Goal: Transaction & Acquisition: Purchase product/service

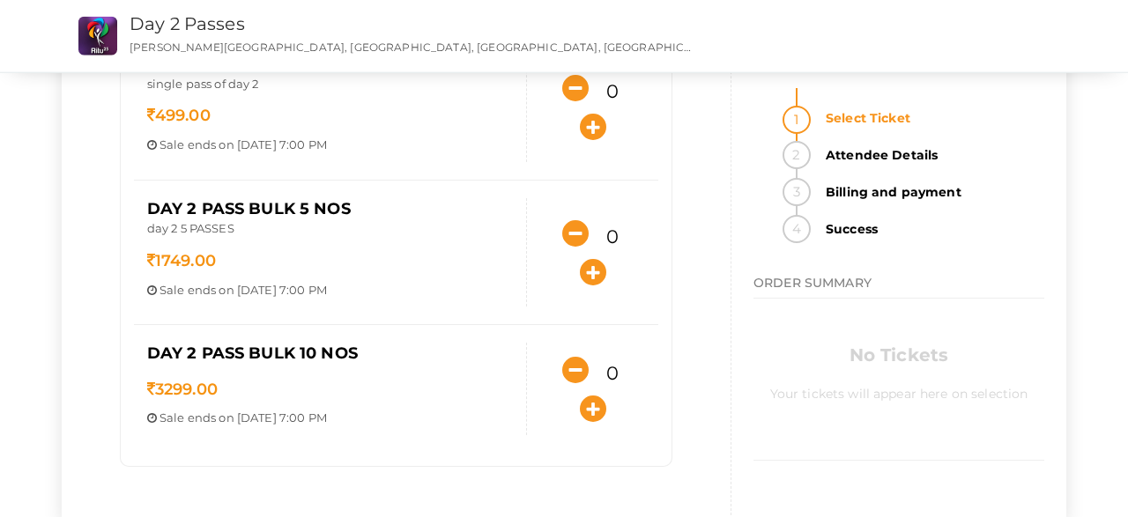
scroll to position [181, 0]
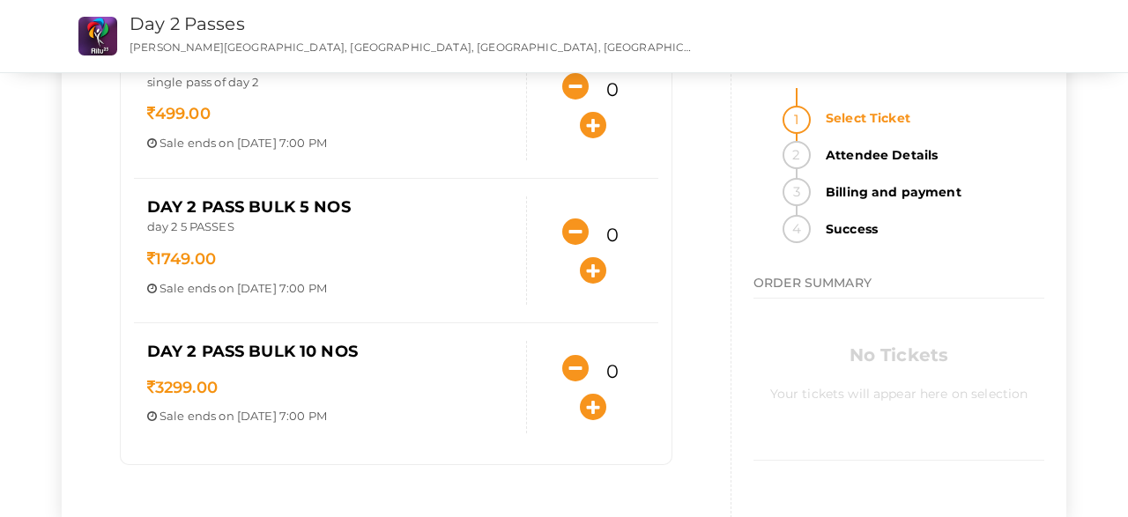
click at [454, 167] on div "Day 2 Pass Single single pass of day 2 499.00 Sale ends on [DATE] 7:00 PM Sale …" at bounding box center [396, 105] width 525 height 145
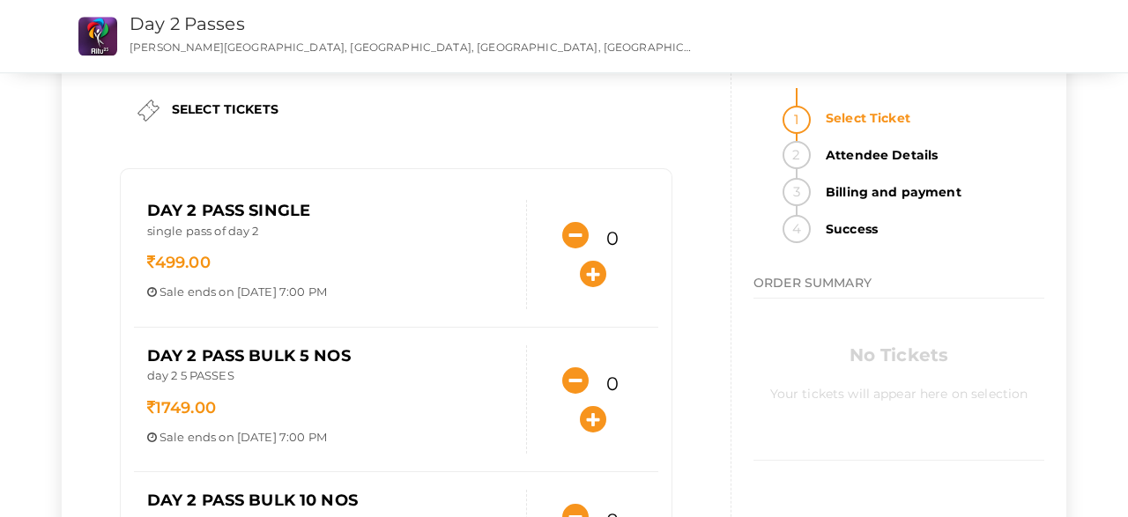
scroll to position [11, 0]
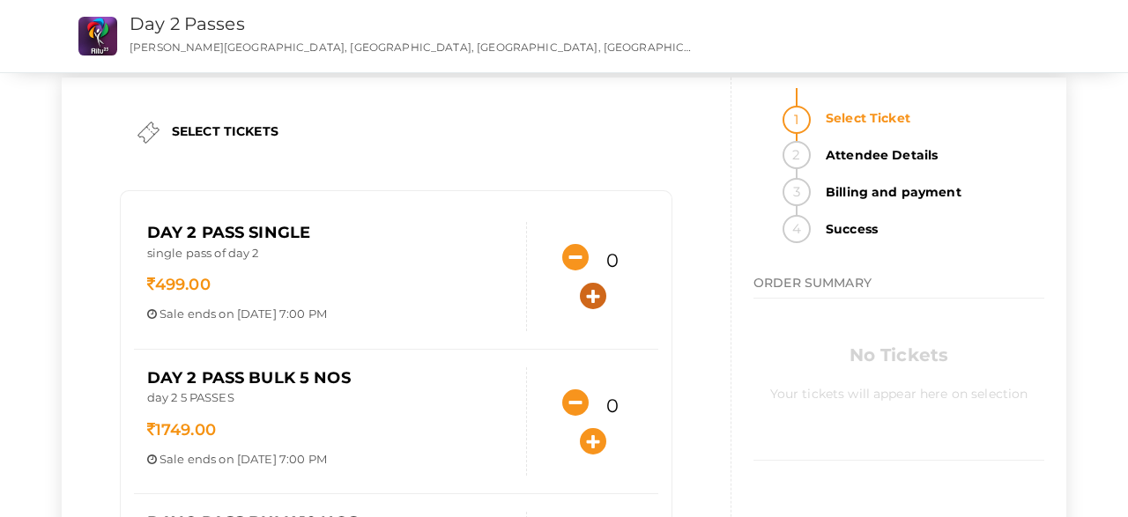
click at [588, 287] on icon "button" at bounding box center [593, 296] width 26 height 26
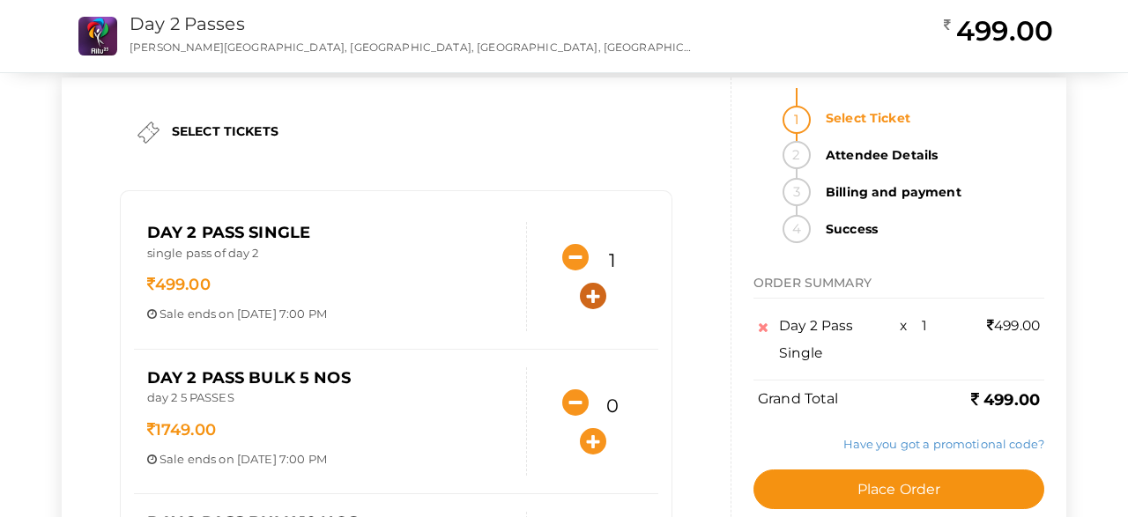
click at [588, 287] on icon "button" at bounding box center [593, 296] width 26 height 26
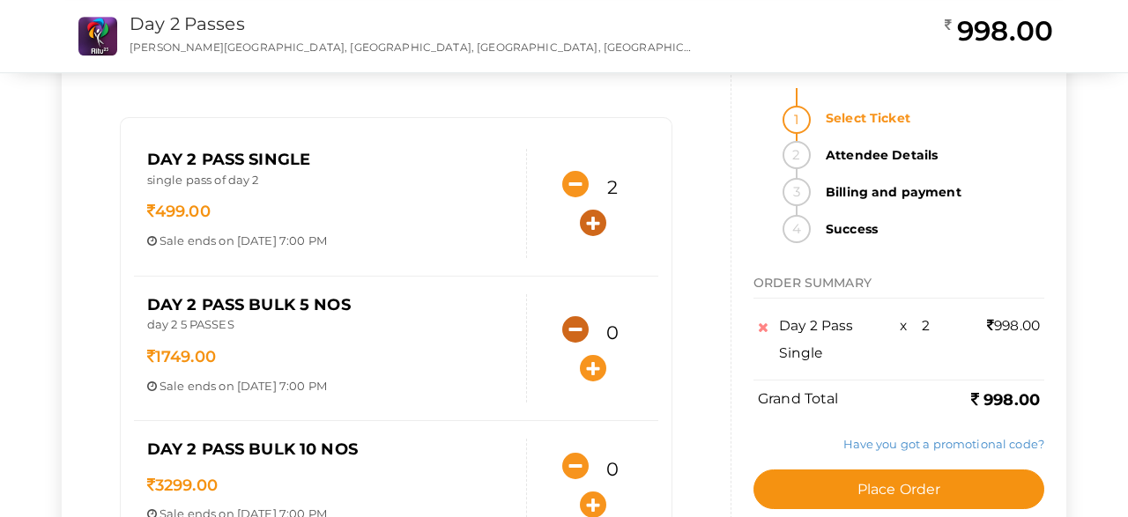
scroll to position [85, 0]
click at [570, 173] on icon "button" at bounding box center [575, 183] width 26 height 26
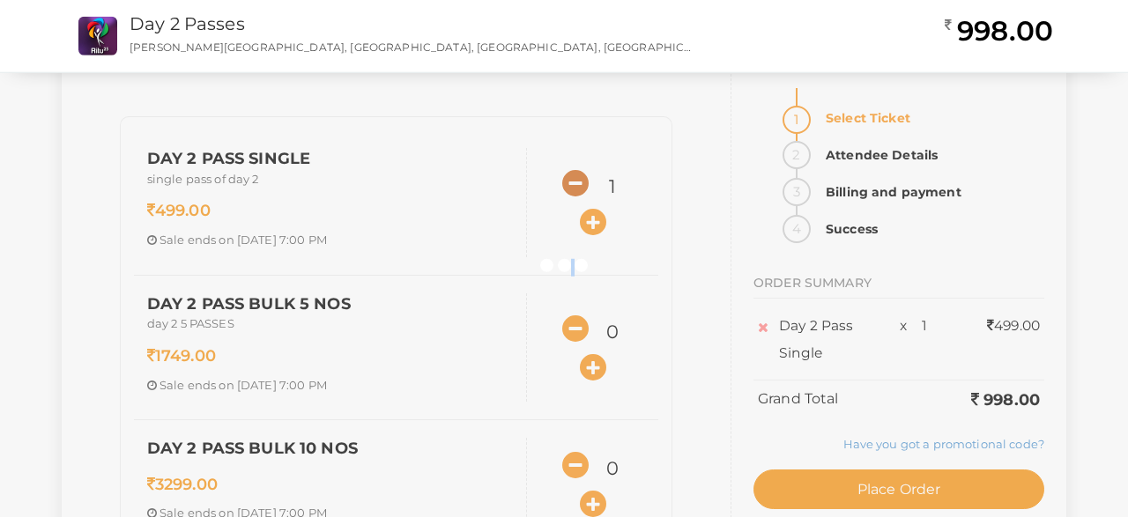
click at [570, 173] on div at bounding box center [564, 258] width 1128 height 517
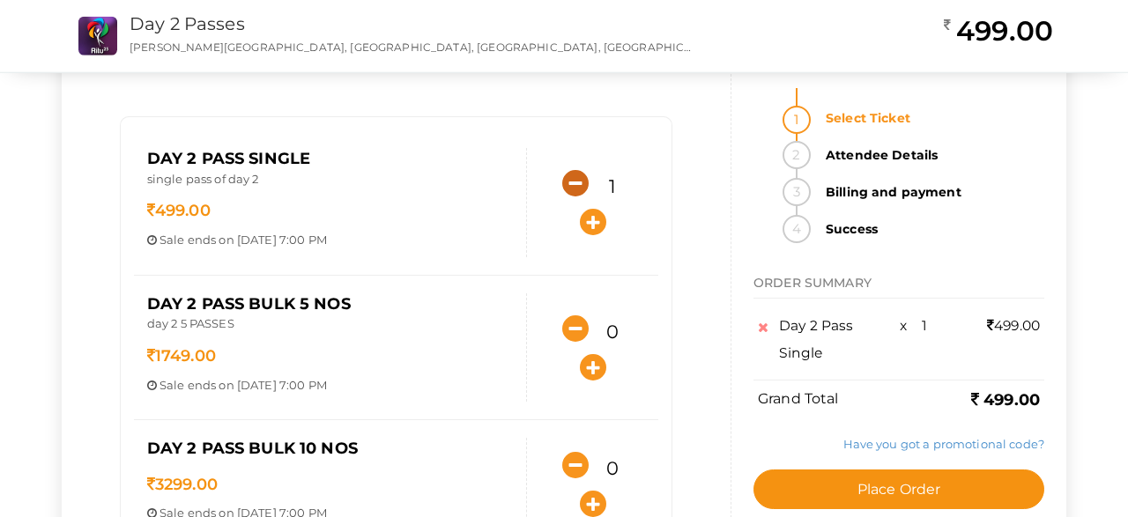
click at [571, 175] on icon "button" at bounding box center [575, 183] width 26 height 26
type input "0"
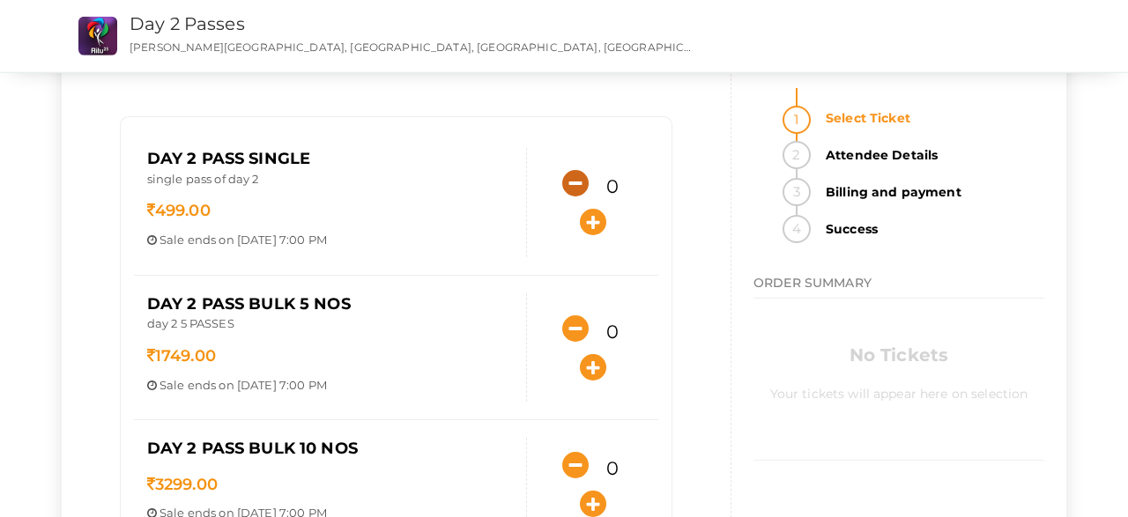
scroll to position [237, 0]
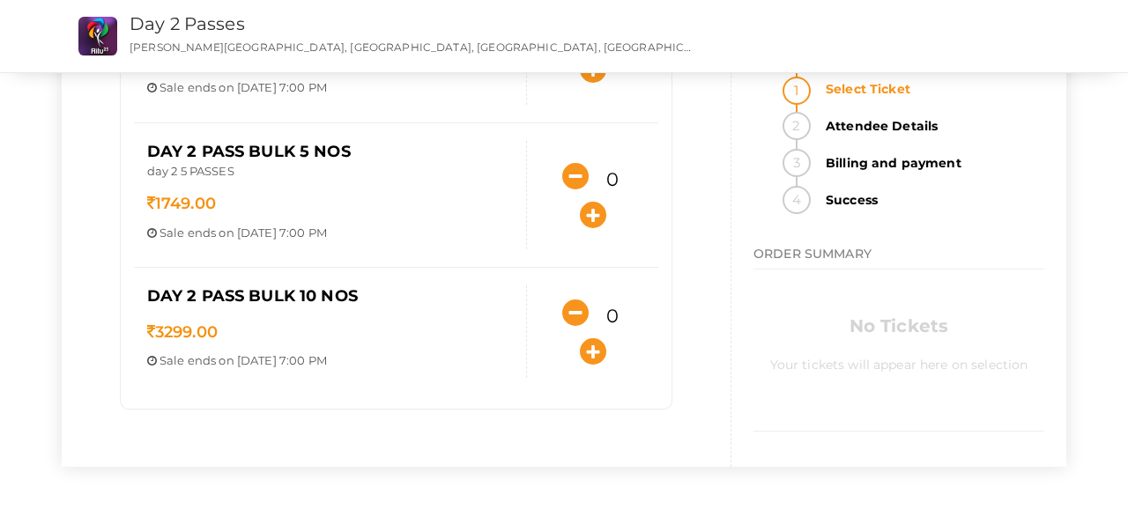
click at [709, 177] on div "SELECT TICKETS Day 2 Pass Single single pass of day 2 499.00 Sale ends on [DATE…" at bounding box center [397, 159] width 670 height 616
click at [591, 351] on icon "button" at bounding box center [593, 351] width 26 height 26
type input "1"
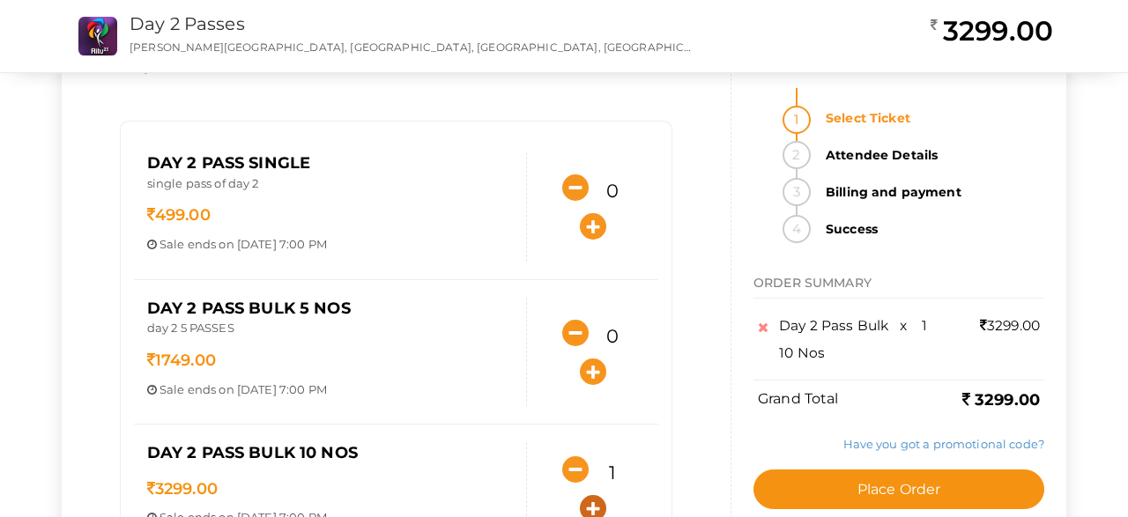
scroll to position [0, 0]
